Goal: Task Accomplishment & Management: Use online tool/utility

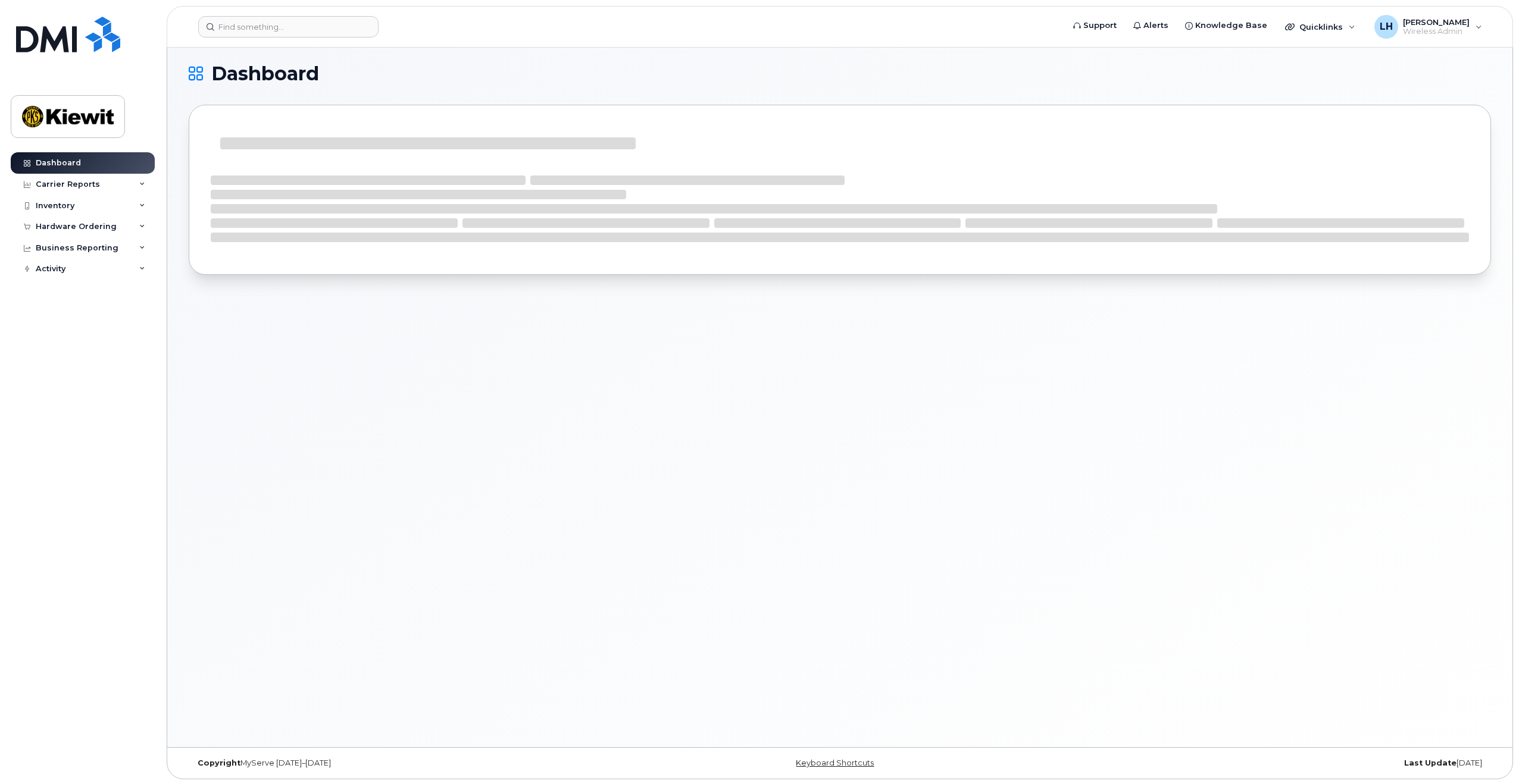
scroll to position [6, 0]
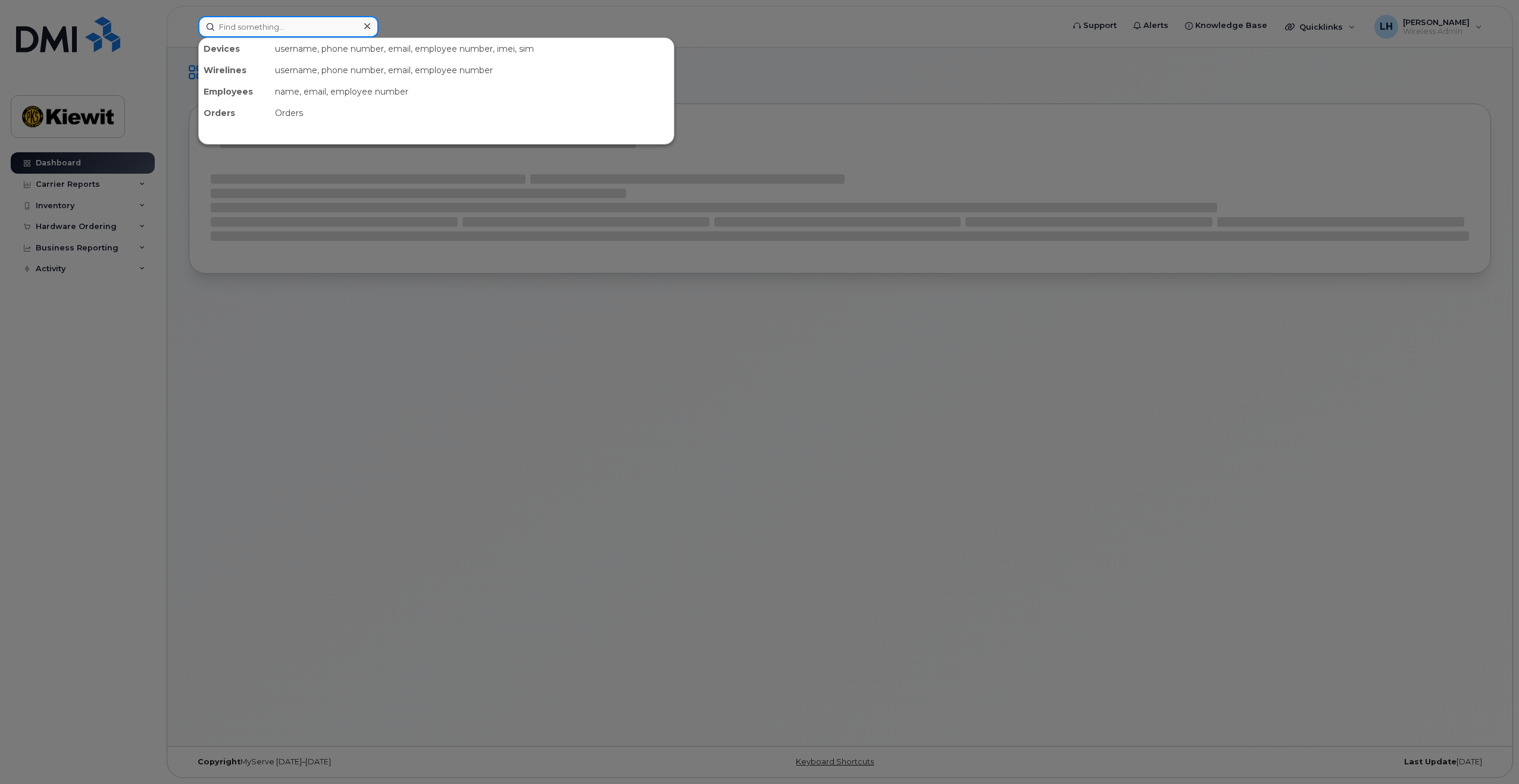
click at [310, 32] on input at bounding box center [288, 27] width 180 height 22
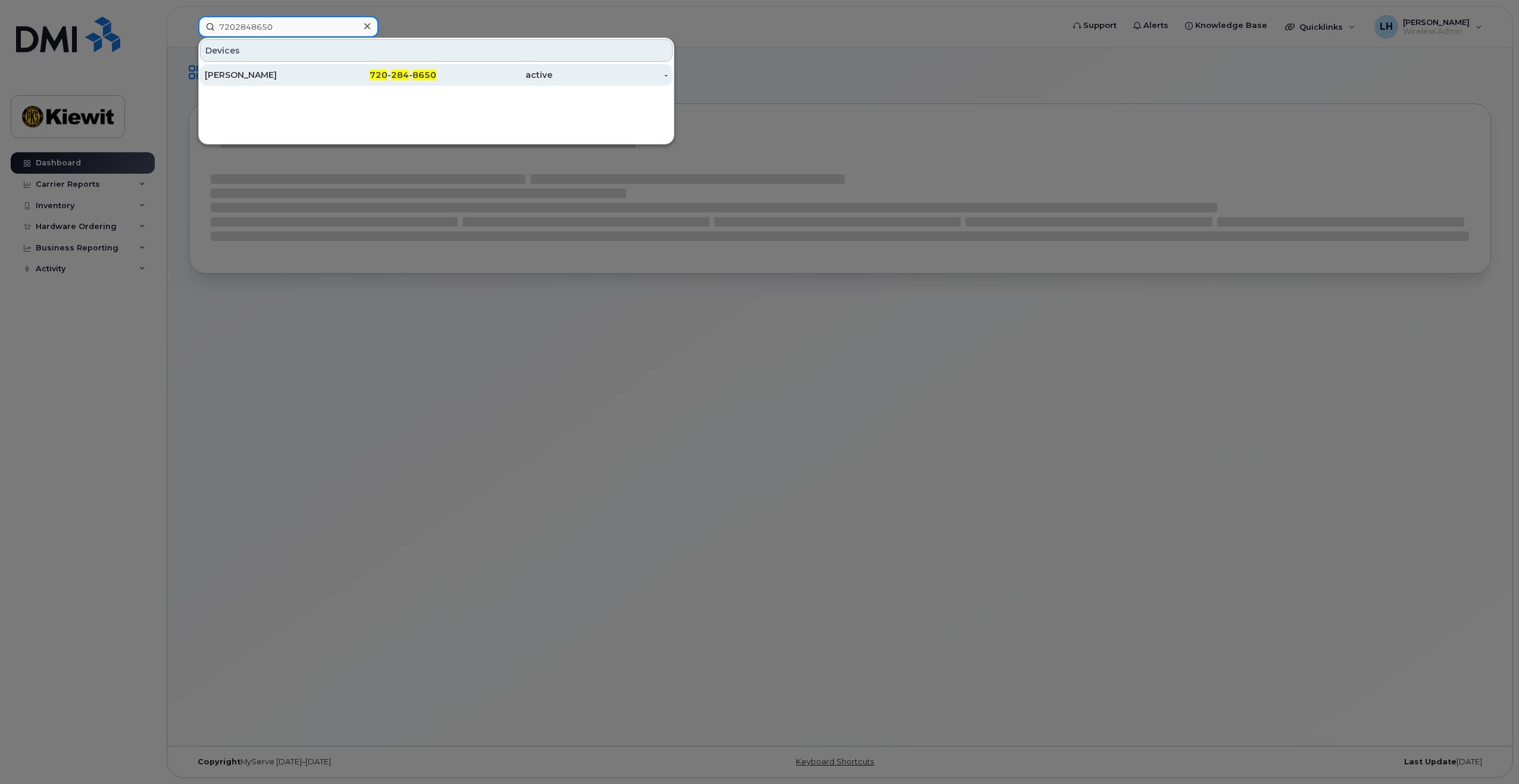
type input "7202848650"
click at [293, 75] on div "[PERSON_NAME]" at bounding box center [263, 75] width 116 height 12
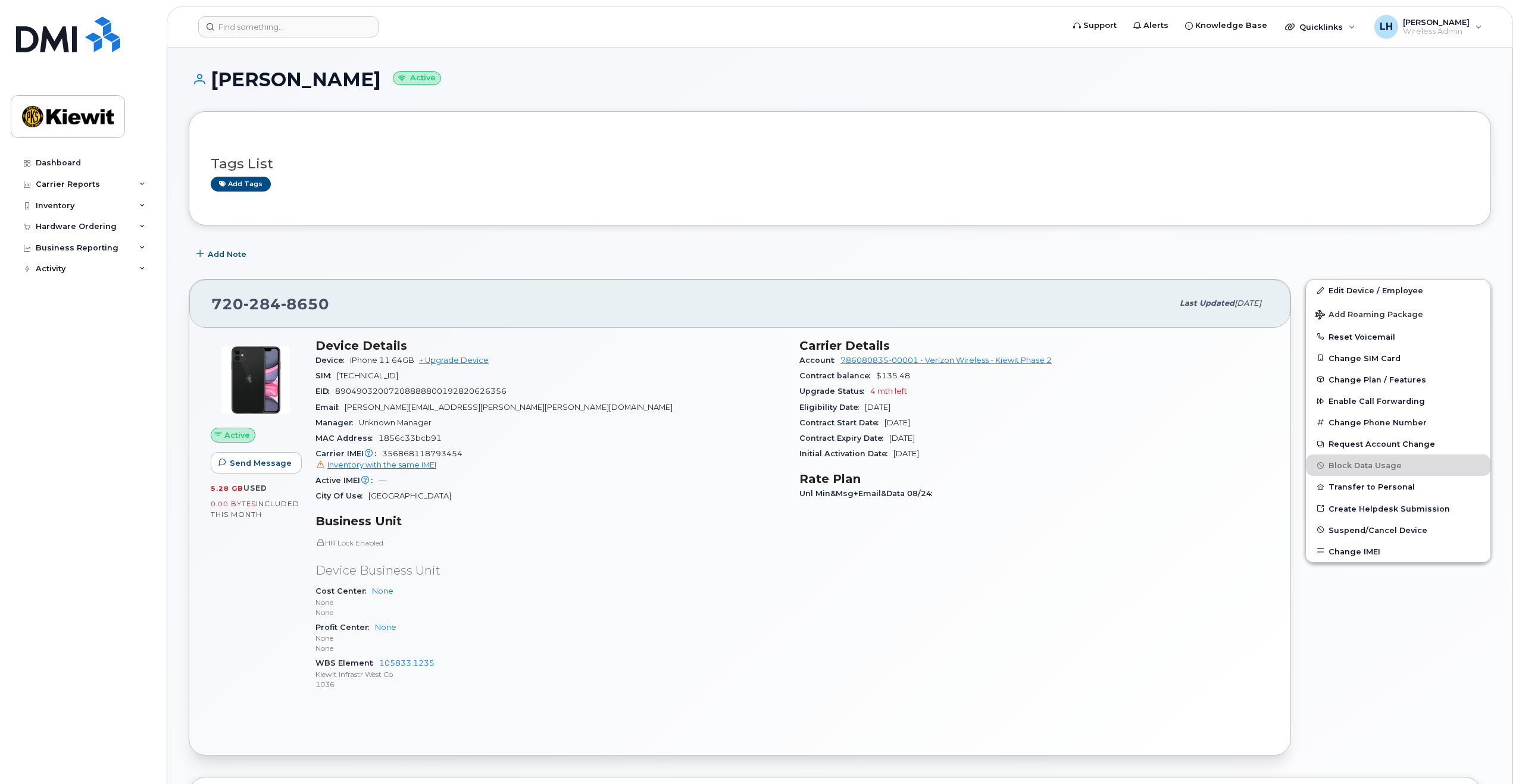
drag, startPoint x: 416, startPoint y: 79, endPoint x: 213, endPoint y: 69, distance: 203.2
click at [213, 69] on h1 "[PERSON_NAME] Active" at bounding box center [840, 79] width 1302 height 21
copy h1 "[PERSON_NAME]"
click at [76, 200] on div "Inventory" at bounding box center [83, 206] width 144 height 22
click at [89, 345] on div "Hardware Ordering" at bounding box center [76, 340] width 81 height 10
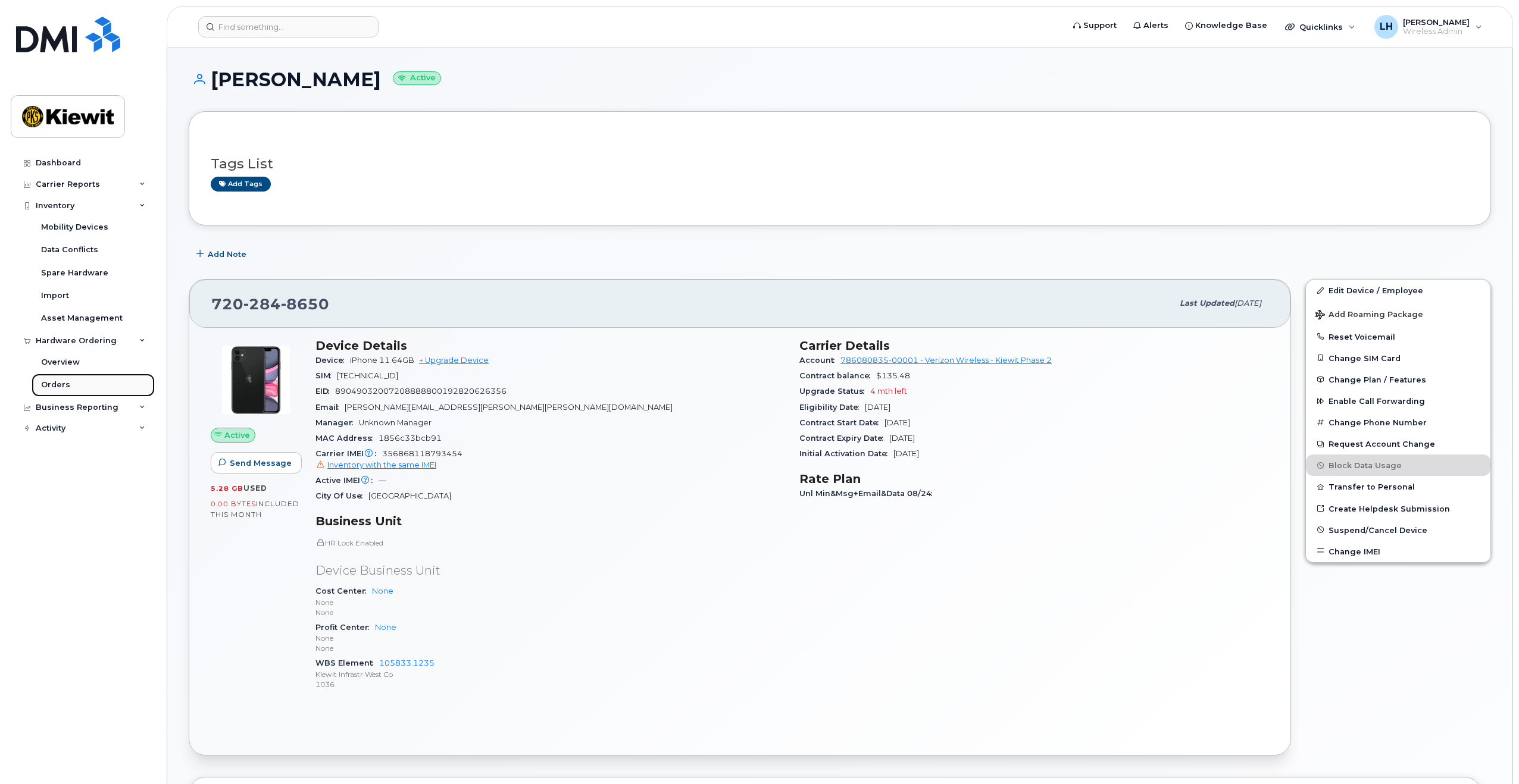
click at [79, 388] on link "Orders" at bounding box center [92, 384] width 123 height 22
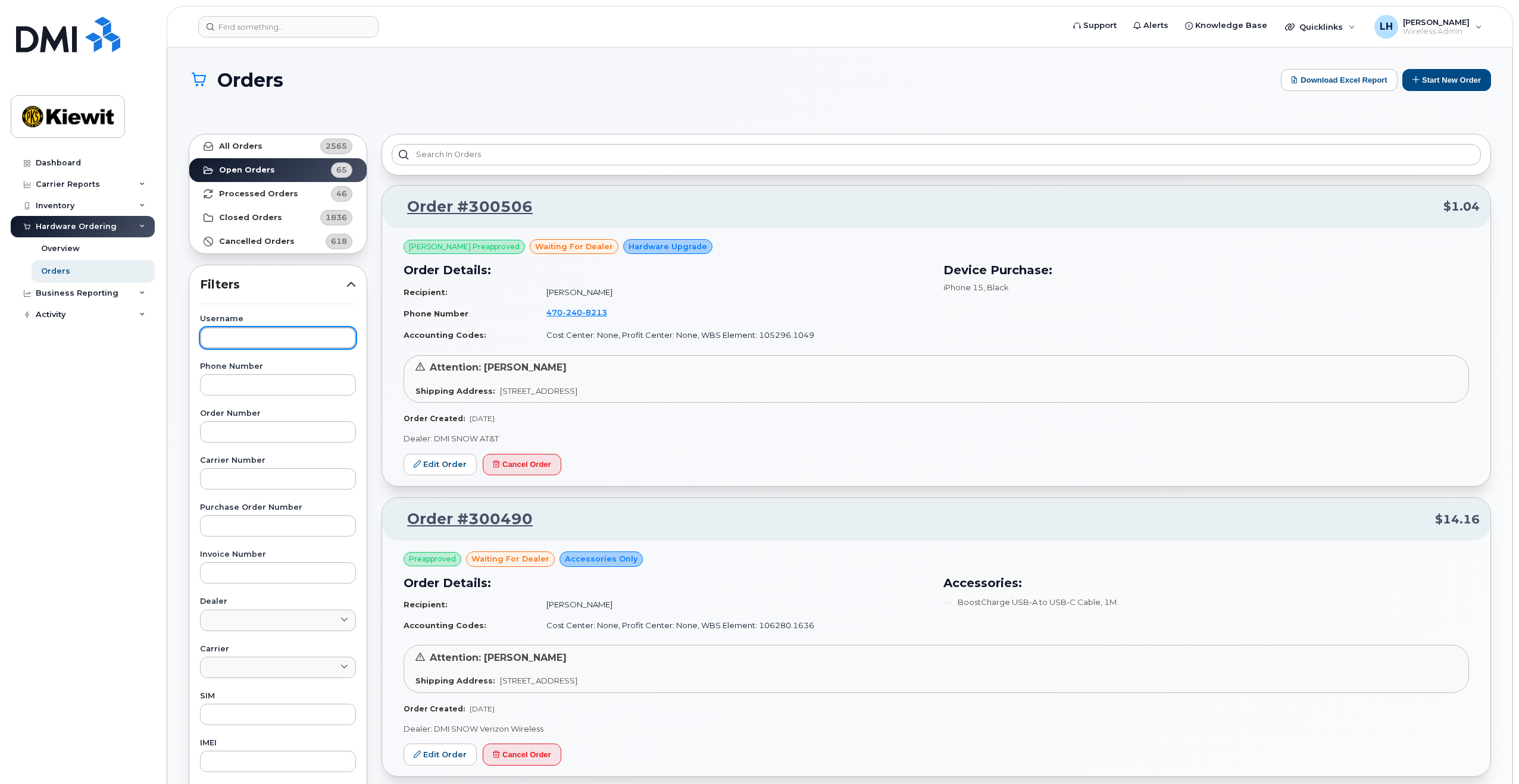
click at [238, 344] on input "text" at bounding box center [278, 338] width 156 height 22
paste input "[PERSON_NAME]"
type input "[PERSON_NAME]"
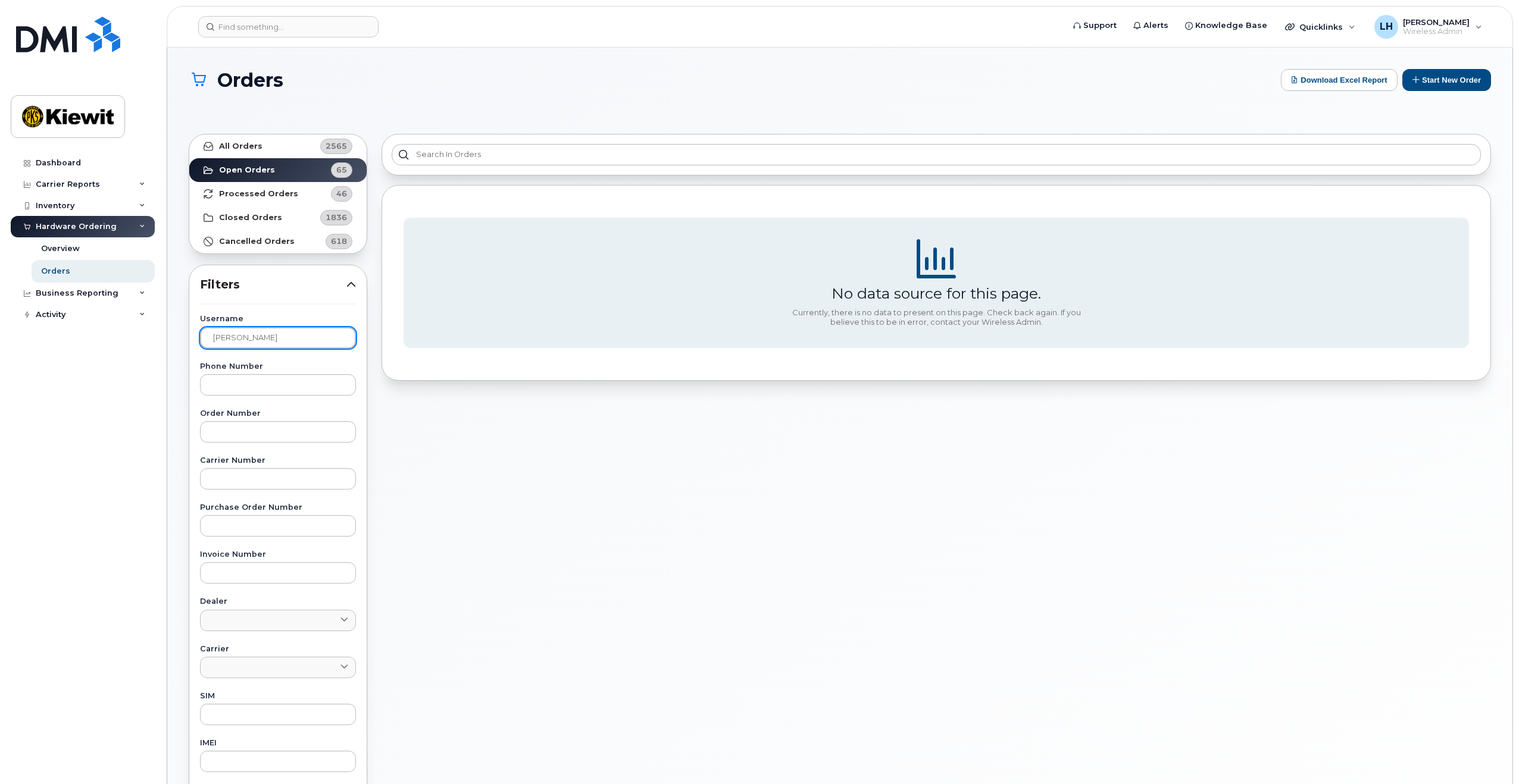
drag, startPoint x: 303, startPoint y: 335, endPoint x: 191, endPoint y: 348, distance: 112.8
click at [191, 348] on div "Username JASON WITHERWAX Phone Number Order Number Carrier Number Purchase Orde…" at bounding box center [277, 591] width 184 height 551
click at [253, 374] on input "text" at bounding box center [278, 385] width 156 height 22
